Goal: Transaction & Acquisition: Purchase product/service

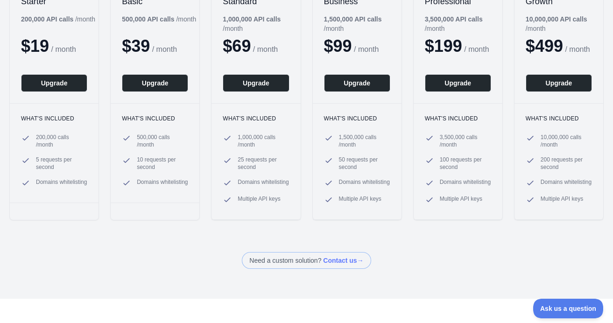
scroll to position [47, 0]
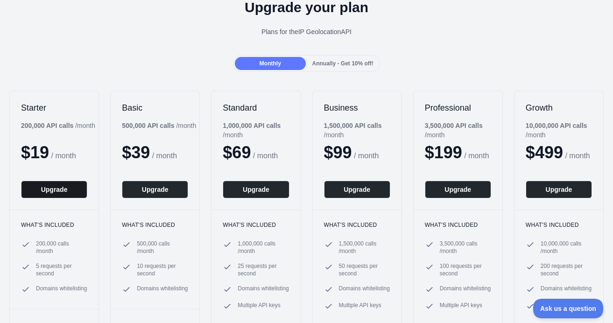
click at [64, 190] on button "Upgrade" at bounding box center [54, 190] width 66 height 18
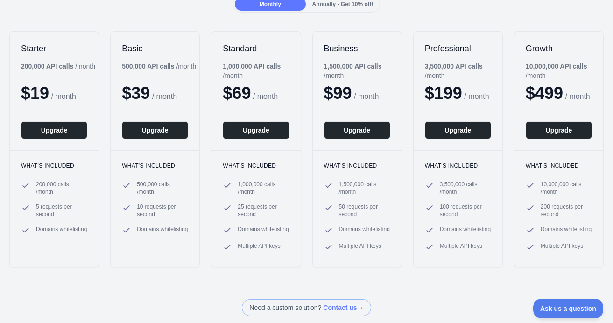
scroll to position [95, 0]
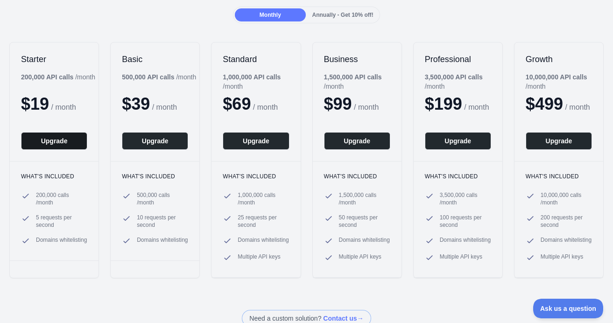
click at [70, 139] on button "Upgrade" at bounding box center [54, 141] width 66 height 18
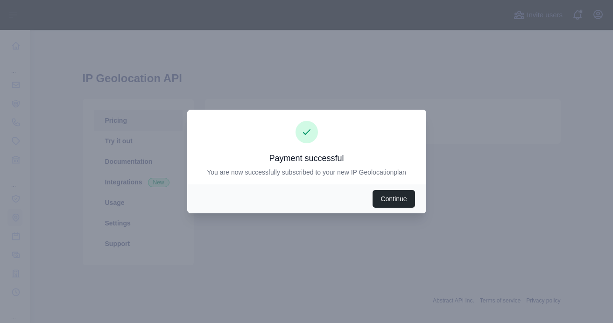
click at [387, 201] on button "Continue" at bounding box center [394, 199] width 42 height 18
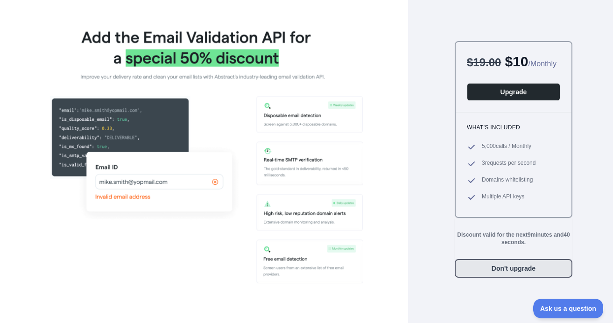
click at [504, 276] on button "Don't upgrade" at bounding box center [514, 268] width 118 height 19
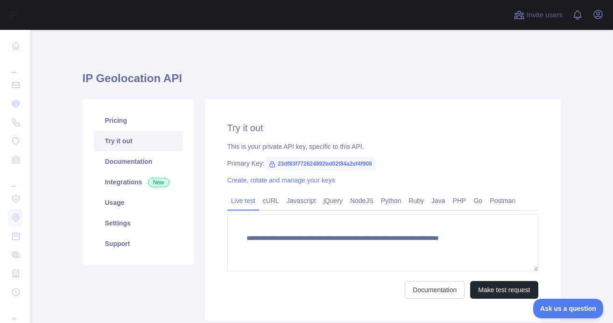
type textarea "**********"
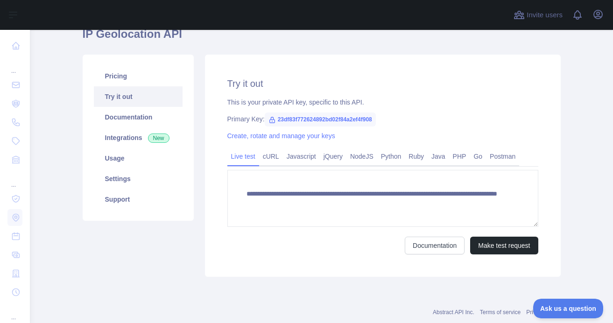
scroll to position [67, 0]
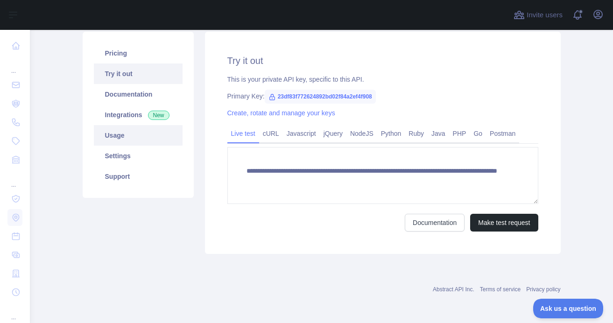
click at [129, 135] on link "Usage" at bounding box center [138, 135] width 89 height 21
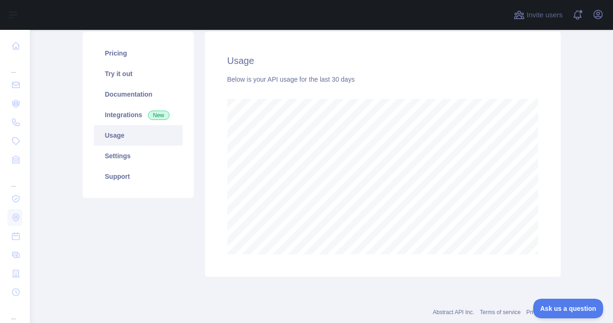
scroll to position [293, 583]
click at [118, 158] on link "Settings" at bounding box center [138, 156] width 89 height 21
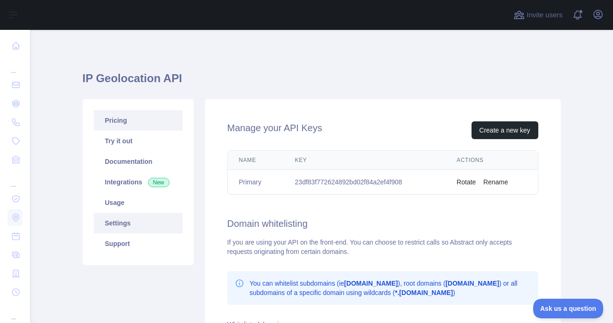
click at [130, 119] on link "Pricing" at bounding box center [138, 120] width 89 height 21
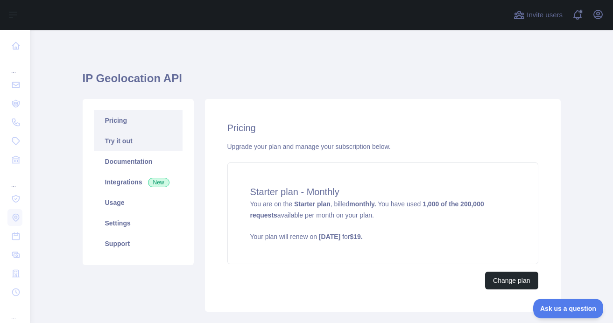
click at [125, 141] on link "Try it out" at bounding box center [138, 141] width 89 height 21
